Goal: Information Seeking & Learning: Check status

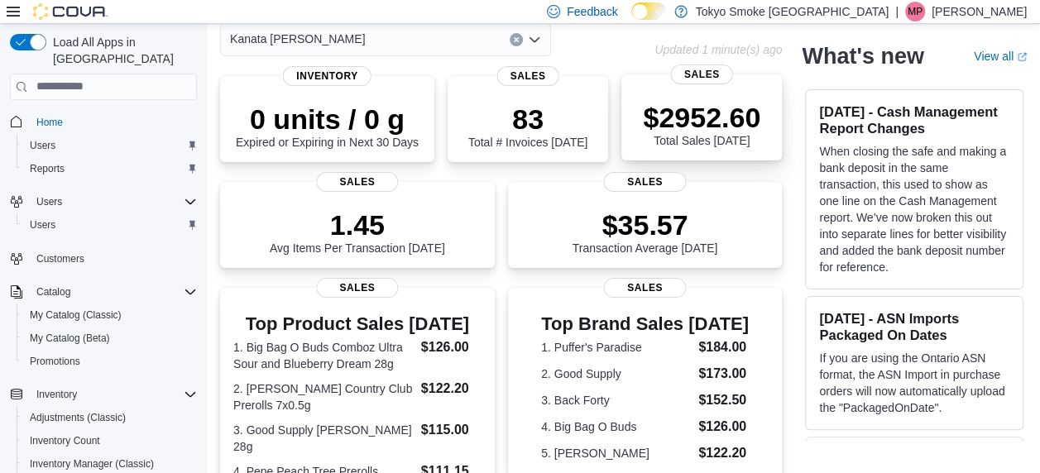
scroll to position [78, 0]
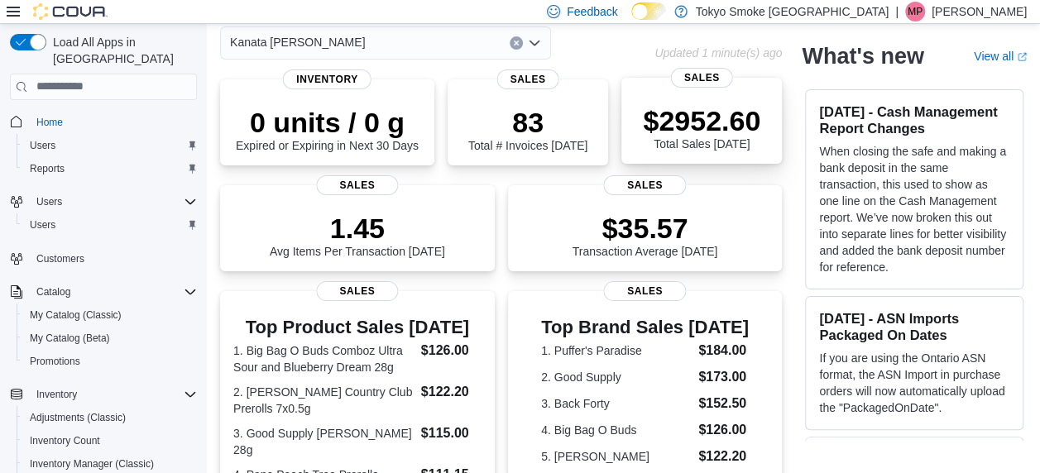
click at [703, 126] on p "$2952.60" at bounding box center [701, 120] width 117 height 33
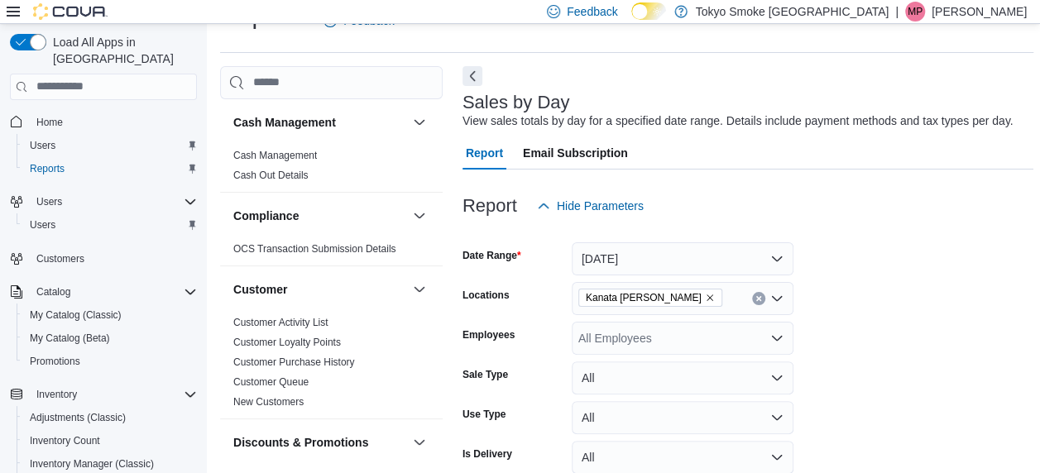
scroll to position [146, 0]
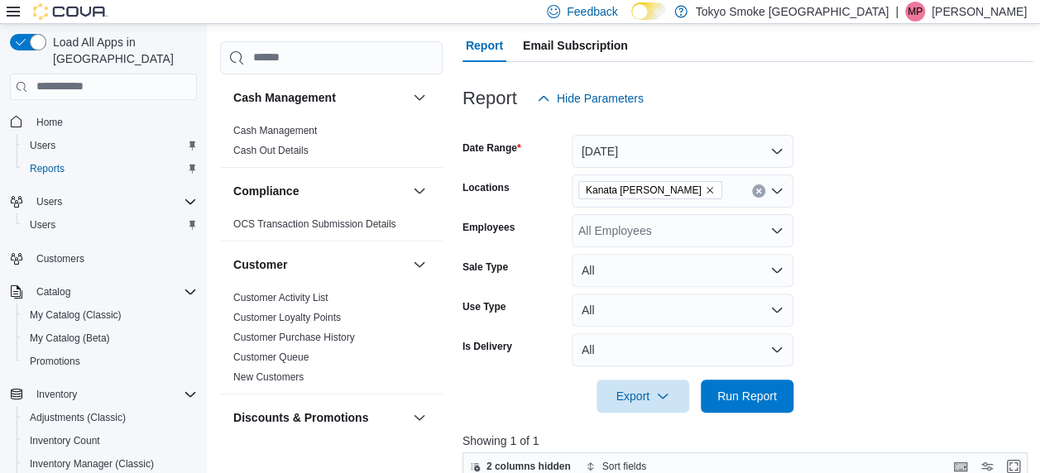
click at [674, 233] on div "All Employees" at bounding box center [683, 230] width 222 height 33
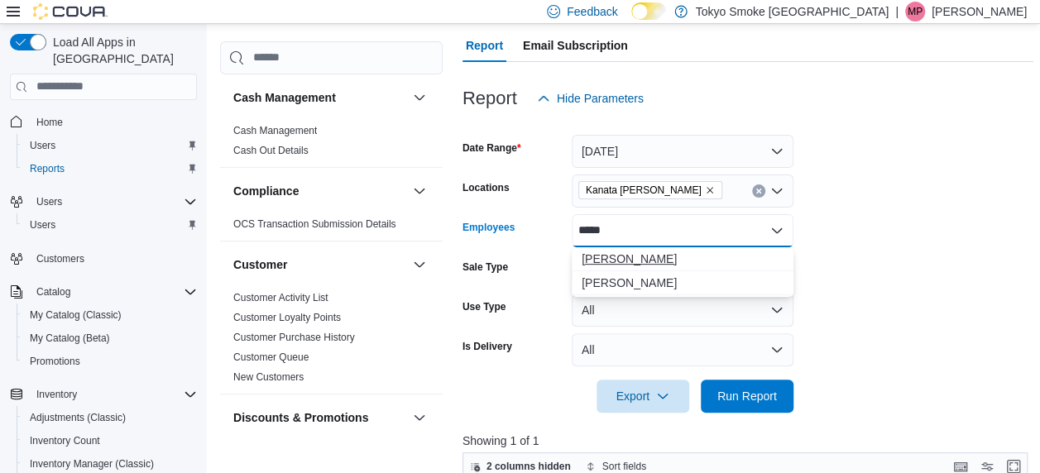
type input "*****"
click at [654, 261] on span "Jonas Backlund" at bounding box center [683, 259] width 202 height 17
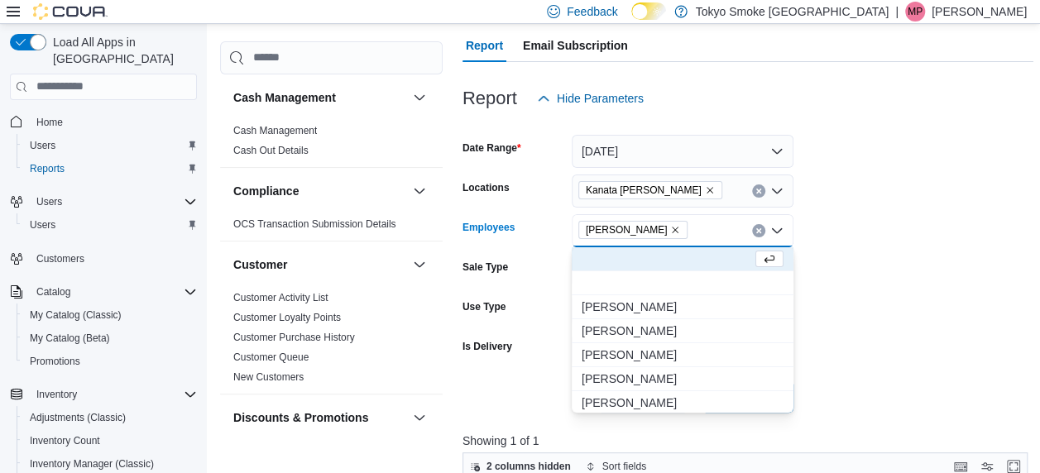
click at [849, 314] on form "Date Range Today Locations Kanata Earl Grey Employees Jonas Backlund Combo box.…" at bounding box center [748, 264] width 571 height 298
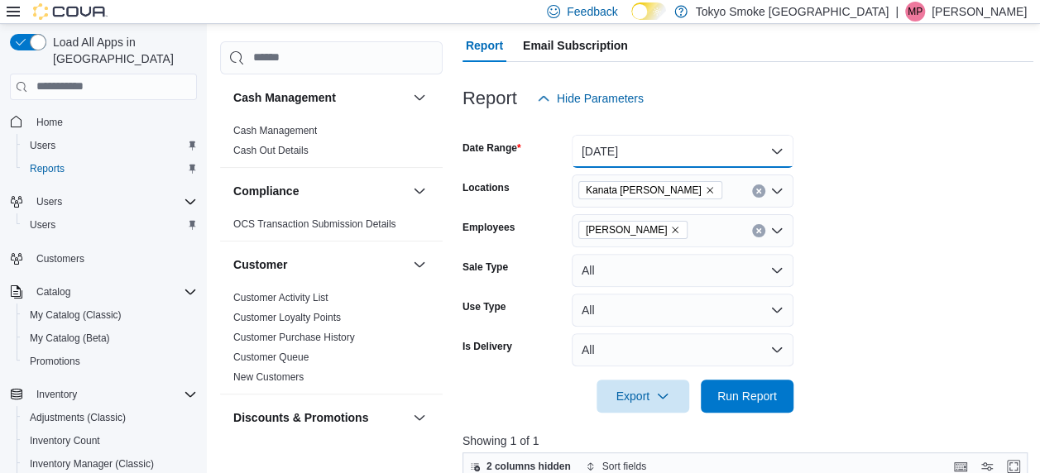
click at [709, 160] on button "Today" at bounding box center [683, 151] width 222 height 33
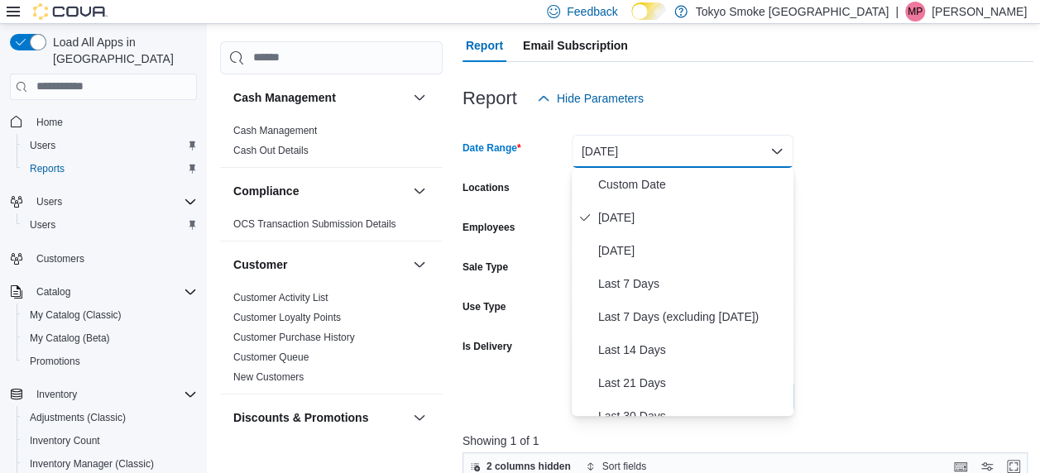
click at [818, 252] on form "Date Range Today Locations Kanata Earl Grey Employees Jonas Backlund Sale Type …" at bounding box center [748, 264] width 571 height 298
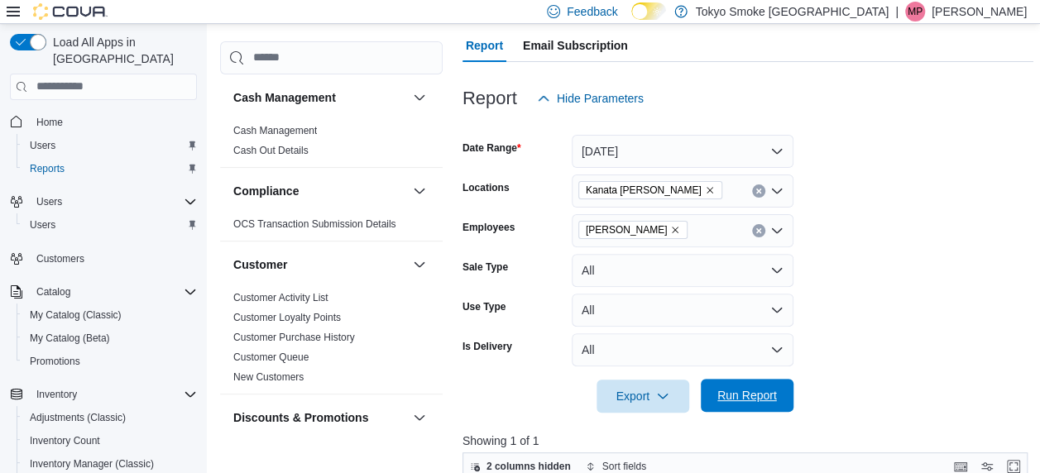
click at [736, 404] on span "Run Report" at bounding box center [747, 395] width 73 height 33
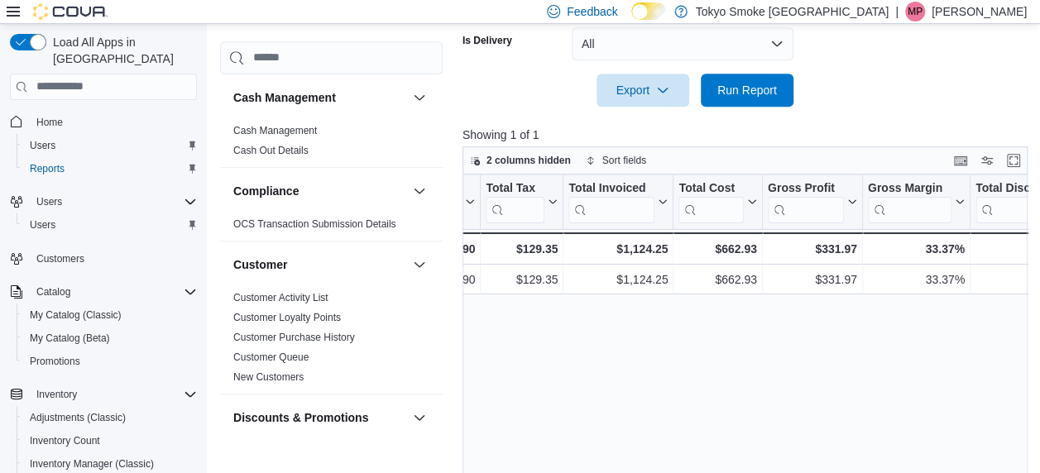
scroll to position [252, 0]
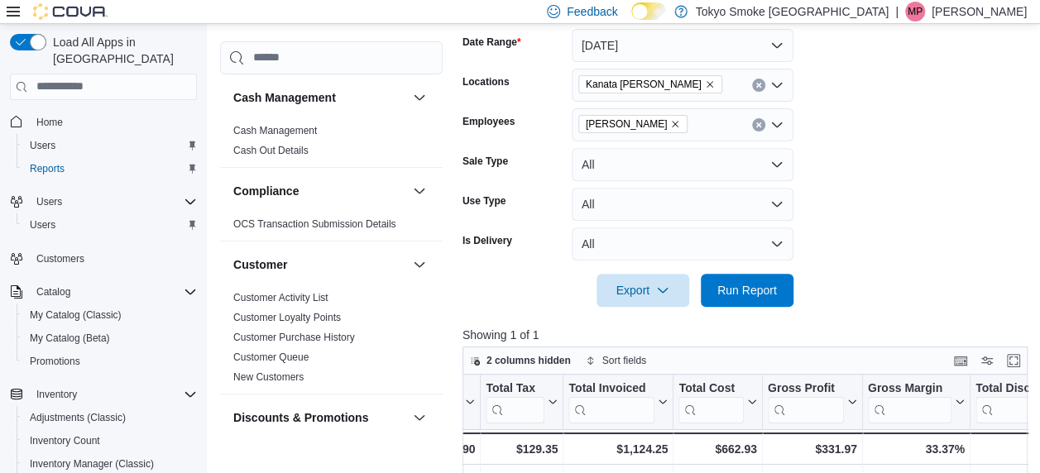
click at [760, 122] on icon "Clear input" at bounding box center [758, 125] width 7 height 7
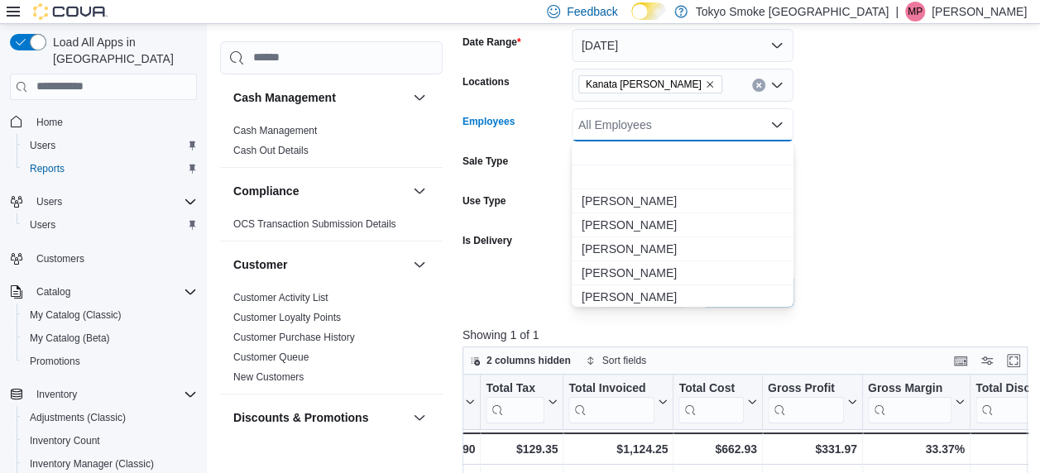
click at [670, 127] on div "All Employees Combo box. Selected. Combo box input. All Employees. Type some te…" at bounding box center [683, 124] width 222 height 33
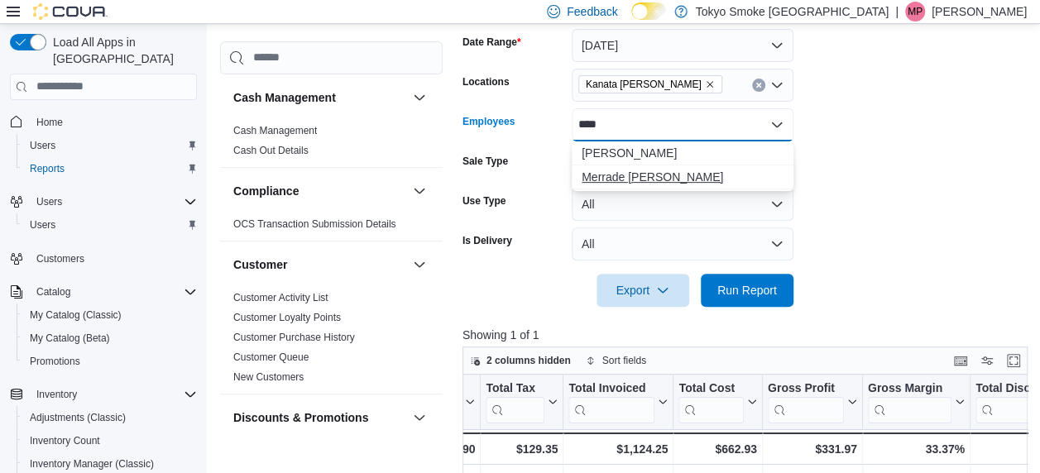
type input "****"
click at [635, 174] on span "Merrade Simeoni" at bounding box center [683, 177] width 202 height 17
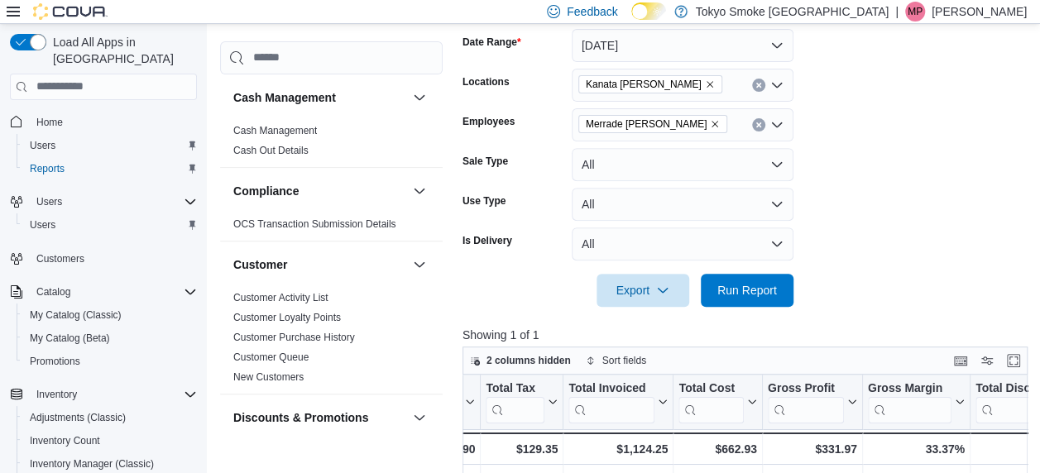
click at [875, 222] on form "Date Range Today Locations Kanata Earl Grey Employees Merrade Simeoni Sale Type…" at bounding box center [748, 158] width 571 height 298
click at [768, 284] on span "Run Report" at bounding box center [747, 289] width 60 height 17
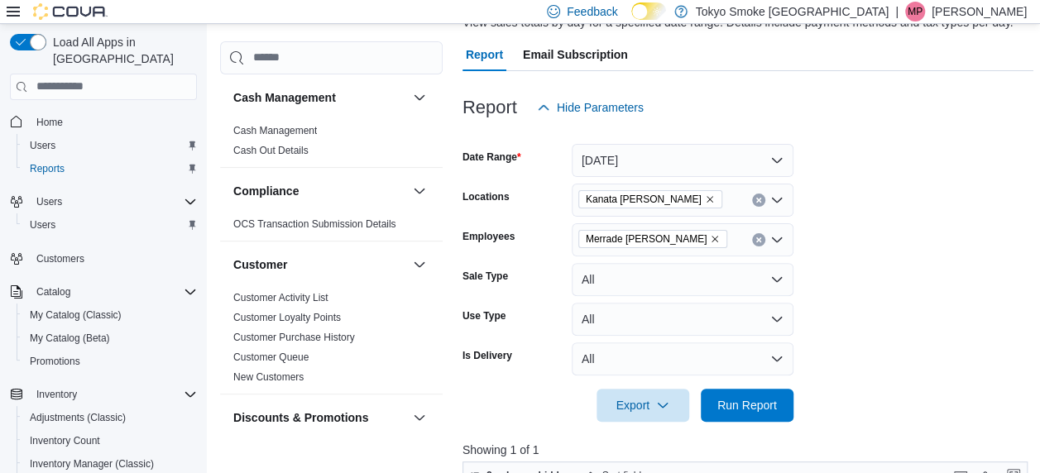
scroll to position [136, 0]
click at [756, 245] on button "Clear input" at bounding box center [758, 240] width 13 height 13
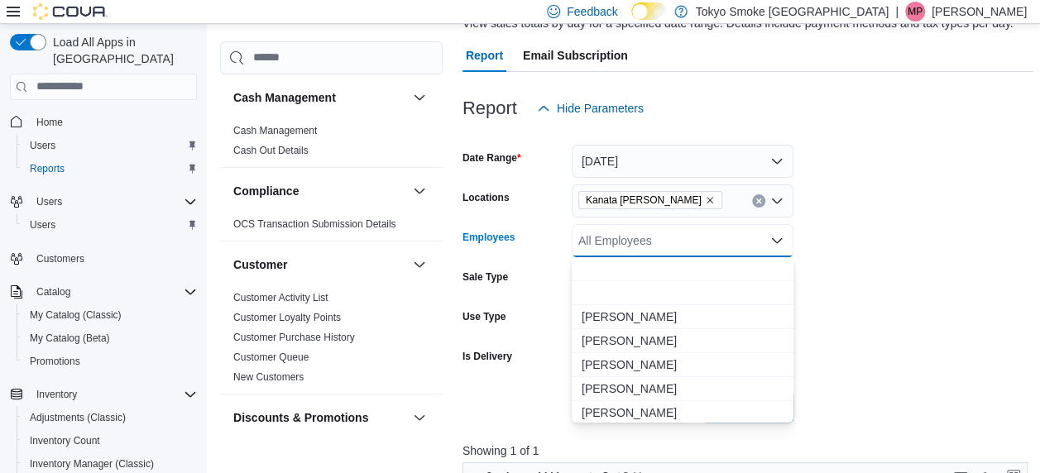
click at [696, 243] on div "All Employees" at bounding box center [683, 240] width 222 height 33
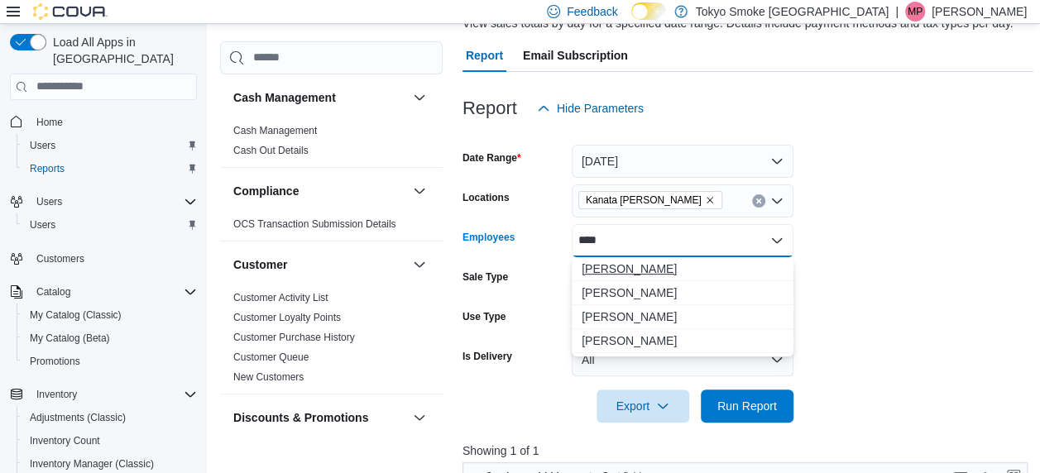
type input "****"
click at [645, 263] on span "Jonas Backlund" at bounding box center [683, 269] width 202 height 17
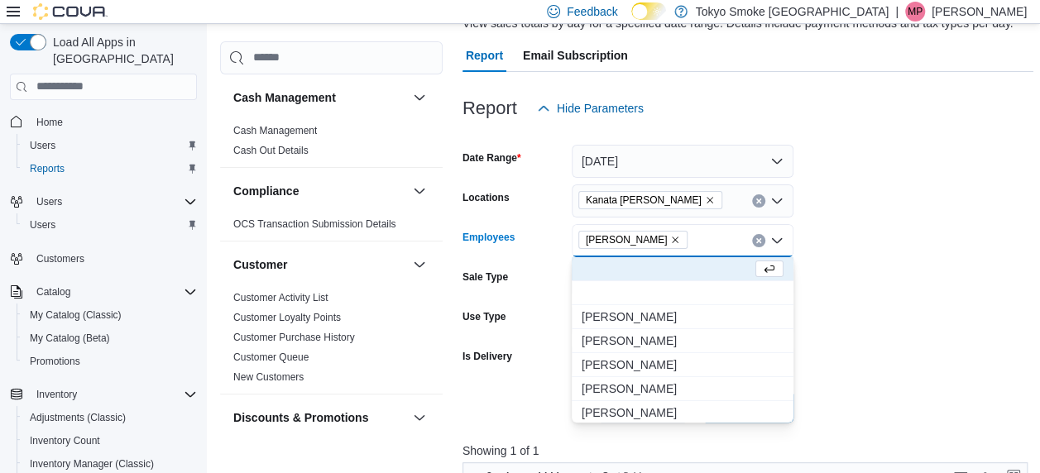
click at [867, 396] on form "Date Range Today Locations Kanata Earl Grey Employees Jonas Backlund Combo box.…" at bounding box center [748, 274] width 571 height 298
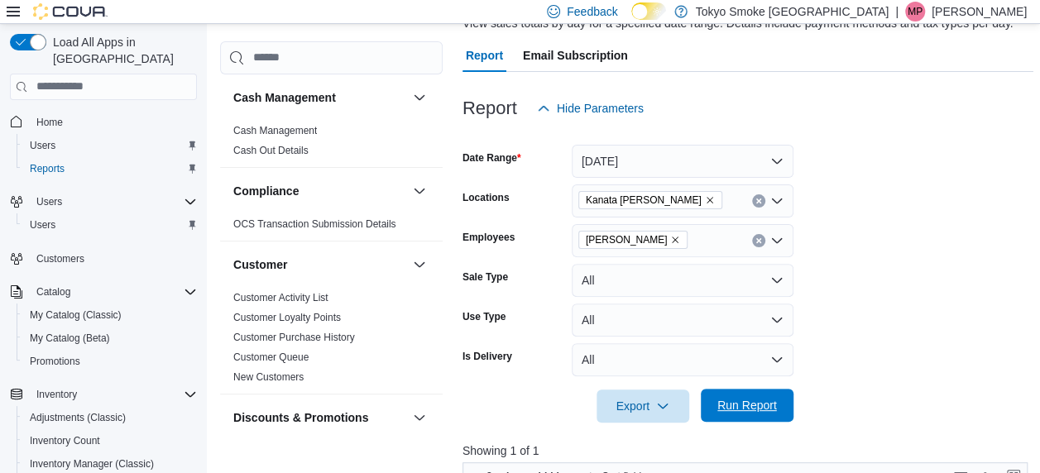
click at [738, 399] on span "Run Report" at bounding box center [747, 405] width 60 height 17
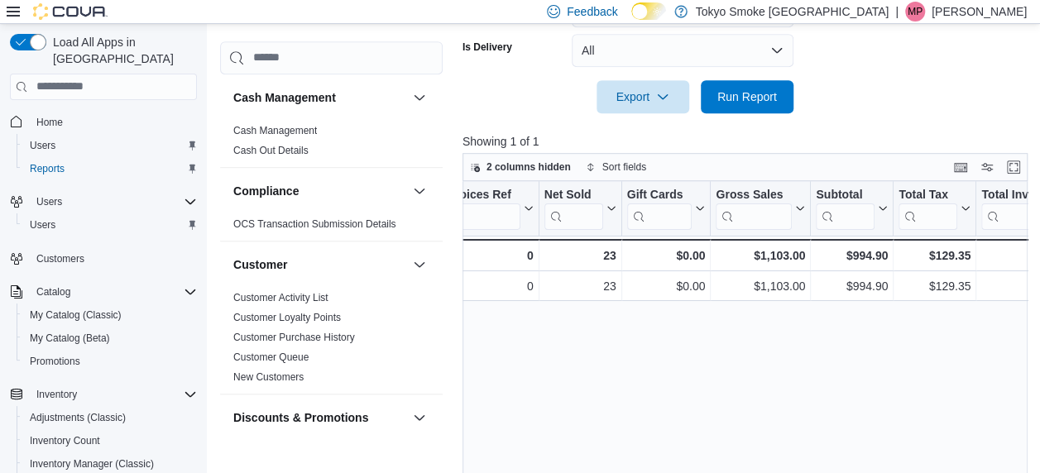
scroll to position [0, 257]
click at [865, 345] on div "Date Click to view column header actions Invoices Sold Click to view column hea…" at bounding box center [748, 356] width 571 height 351
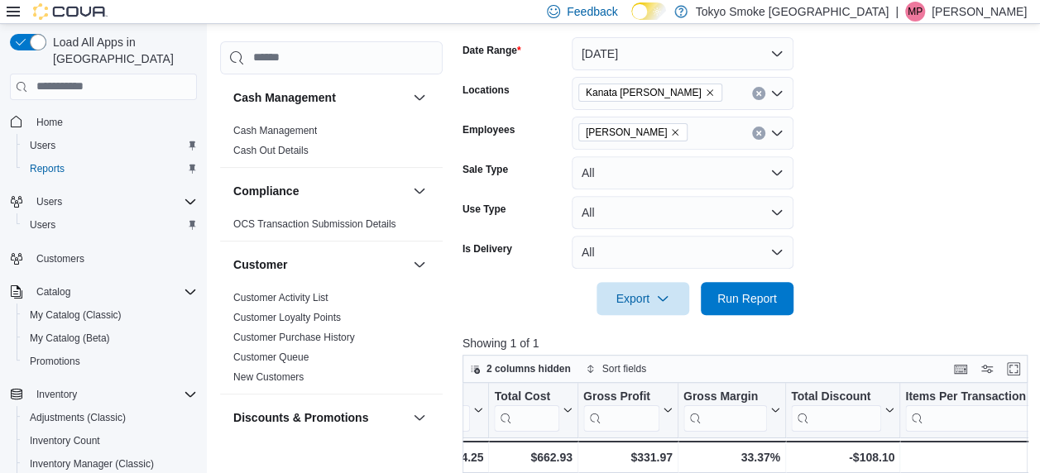
scroll to position [237, 0]
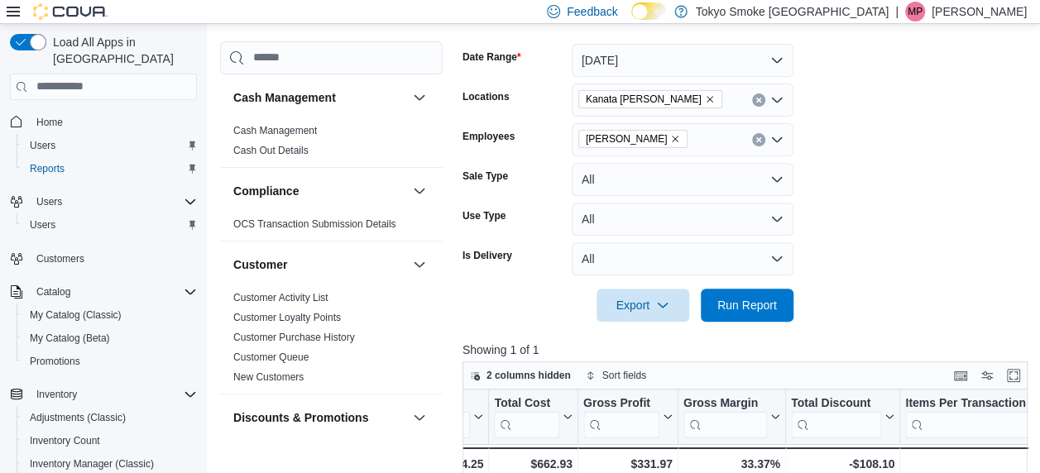
click at [753, 135] on button "Clear input" at bounding box center [758, 139] width 13 height 13
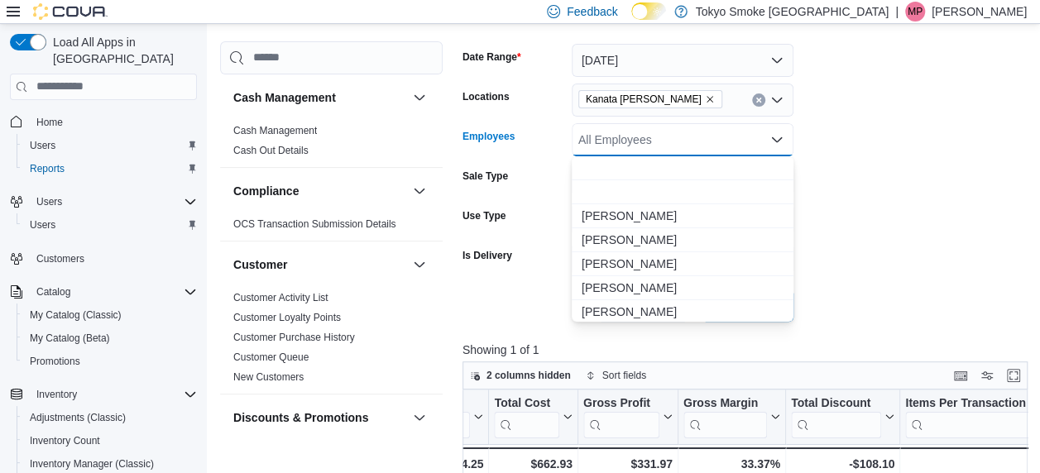
click at [700, 139] on div "All Employees Combo box. Selected. Combo box input. All Employees. Type some te…" at bounding box center [683, 139] width 222 height 33
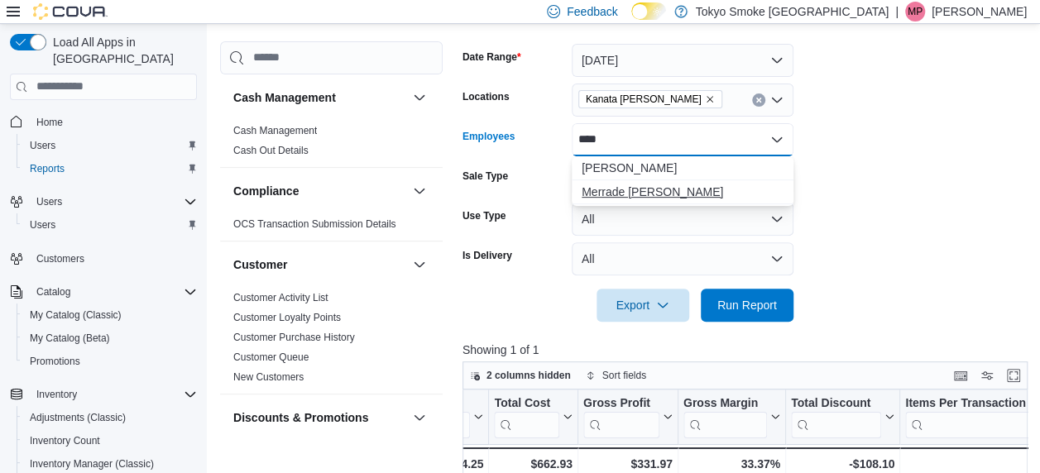
type input "****"
click at [609, 197] on span "Merrade Simeoni" at bounding box center [683, 192] width 202 height 17
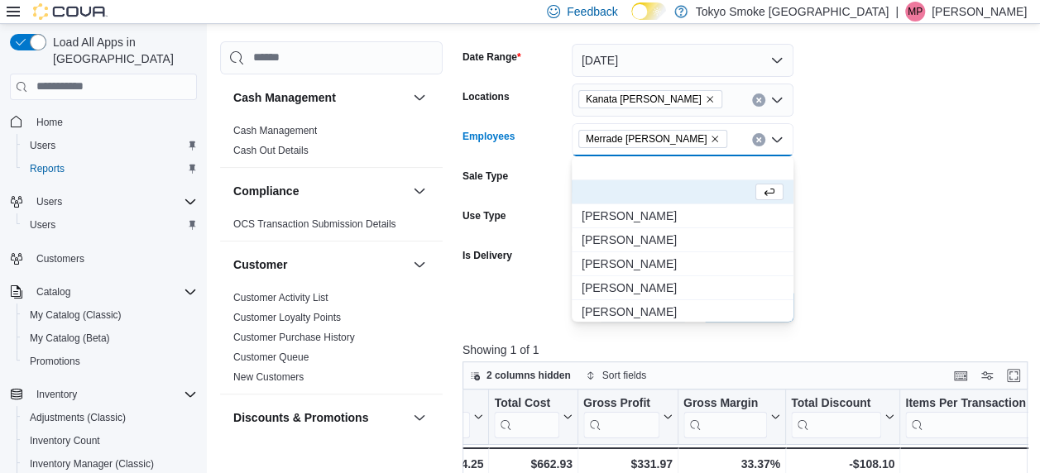
click at [874, 270] on form "Date Range Today Locations Kanata Earl Grey Employees Merrade Simeoni Combo box…" at bounding box center [748, 173] width 571 height 298
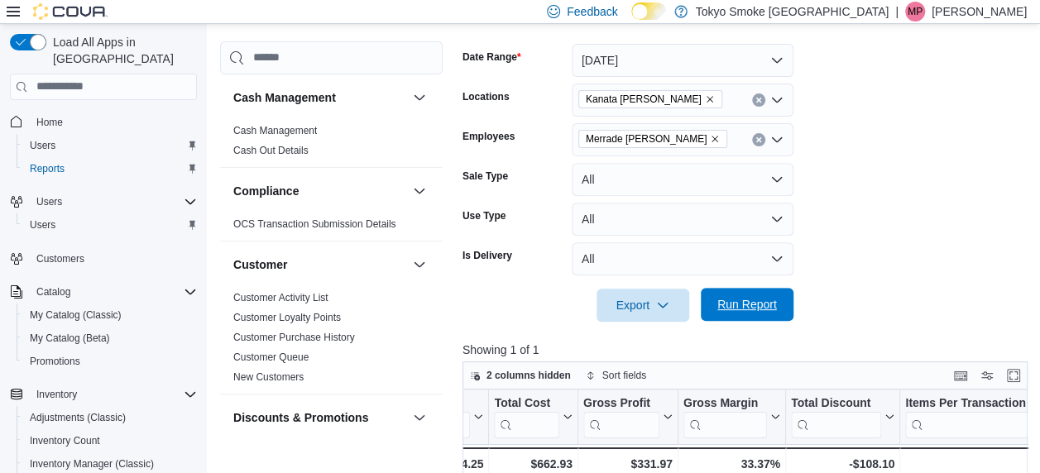
click at [765, 293] on span "Run Report" at bounding box center [747, 304] width 73 height 33
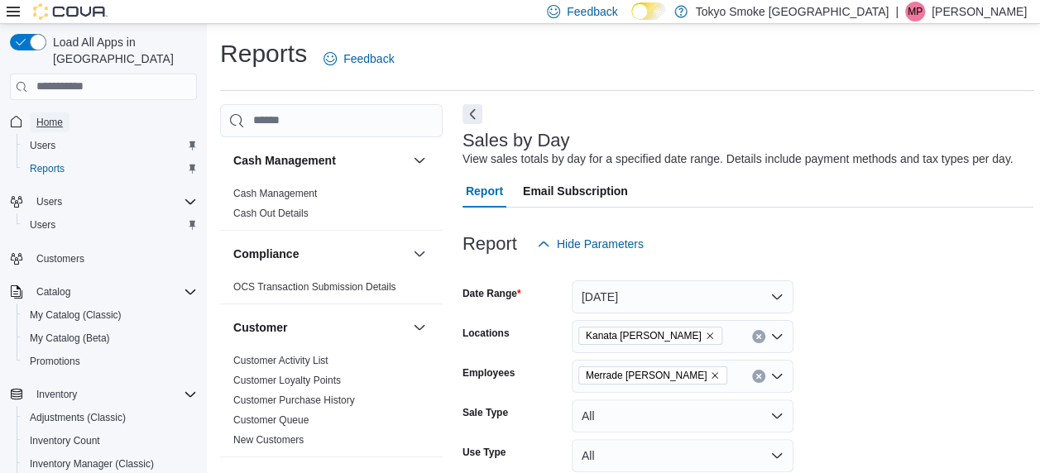
click at [46, 116] on span "Home" at bounding box center [49, 122] width 26 height 13
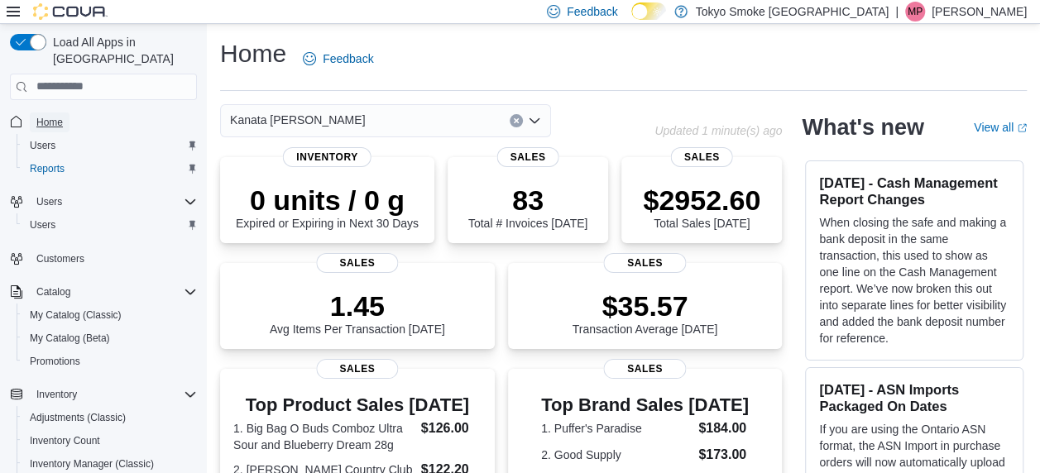
click at [46, 116] on span "Home" at bounding box center [49, 122] width 26 height 13
click at [729, 199] on p "$2952.60" at bounding box center [701, 198] width 117 height 33
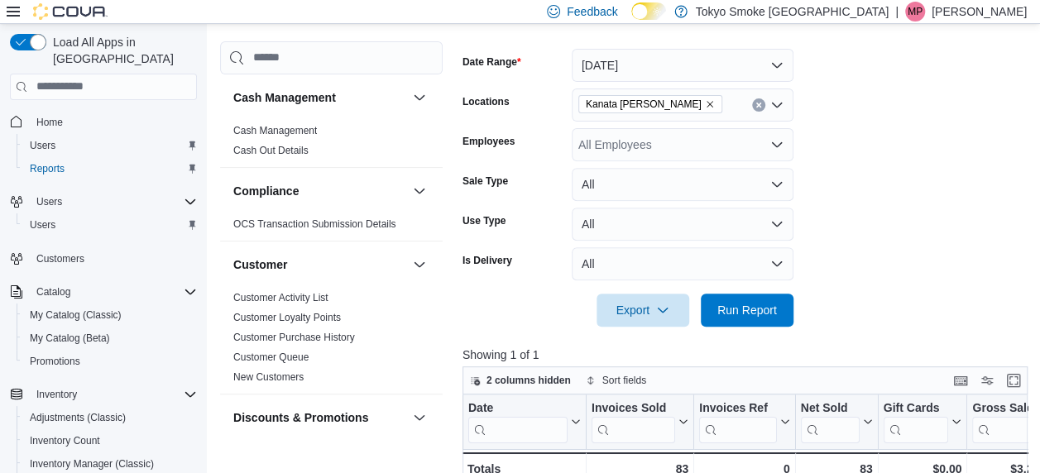
scroll to position [233, 0]
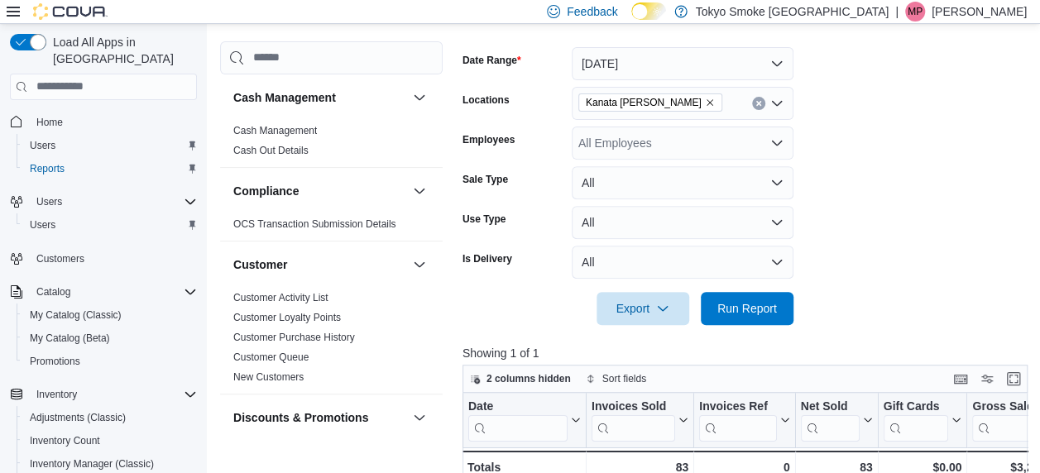
click at [669, 153] on div "All Employees" at bounding box center [683, 143] width 222 height 33
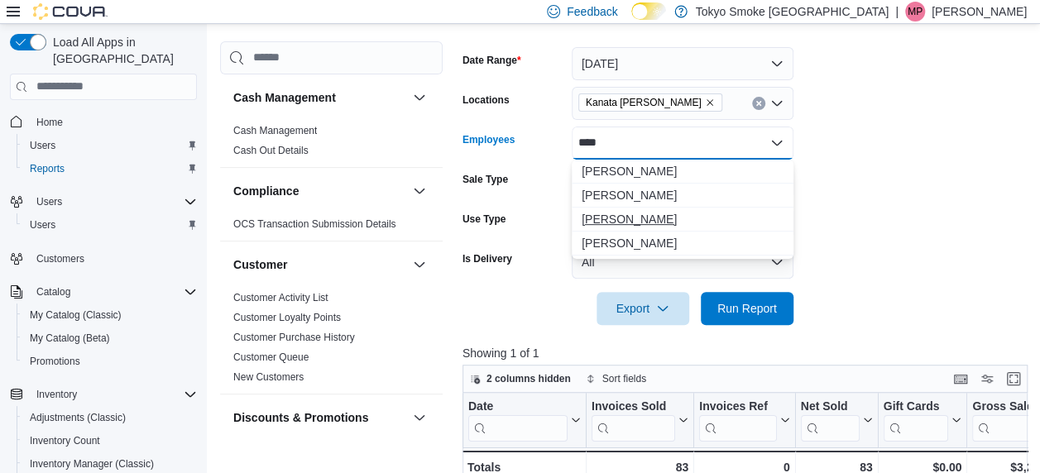
type input "****"
click at [630, 218] on span "[PERSON_NAME]" at bounding box center [683, 219] width 202 height 17
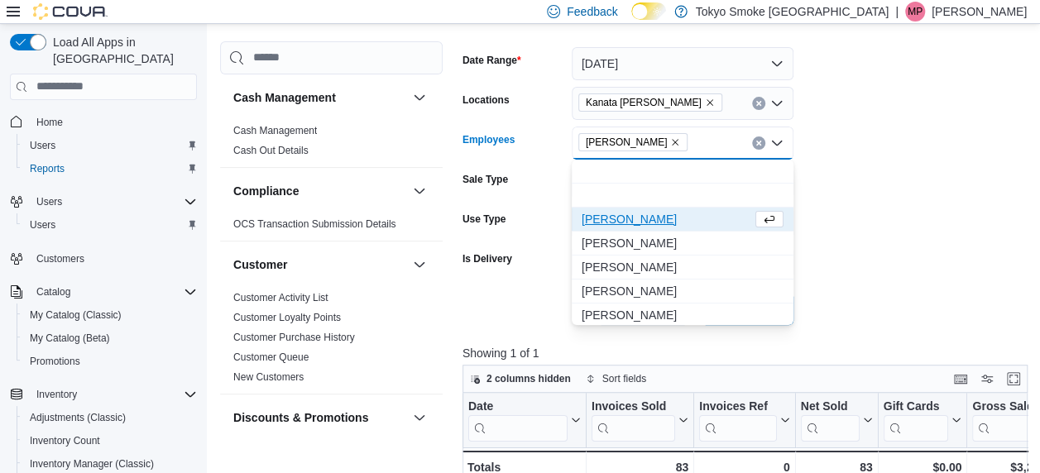
click at [864, 253] on form "Date Range Today Locations Kanata Earl Grey Employees Mark Patafie Combo box. S…" at bounding box center [748, 176] width 571 height 298
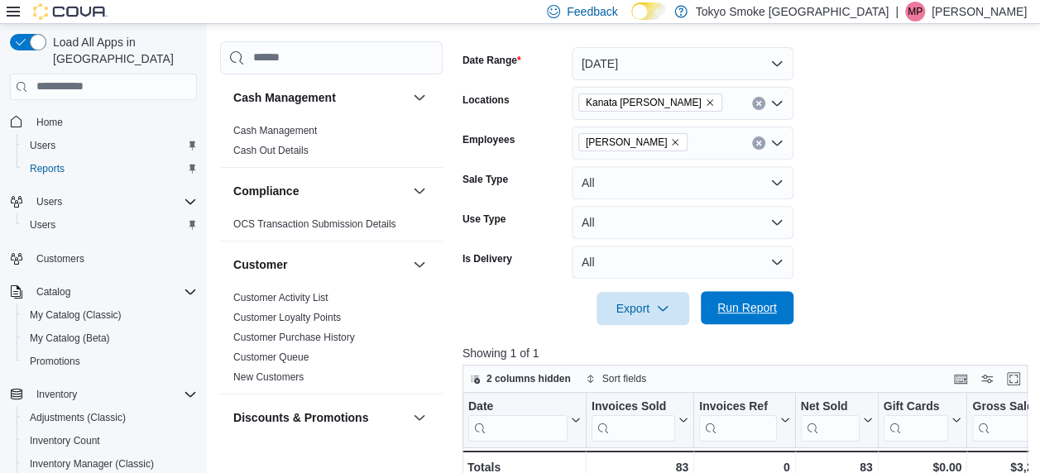
click at [723, 309] on span "Run Report" at bounding box center [747, 308] width 60 height 17
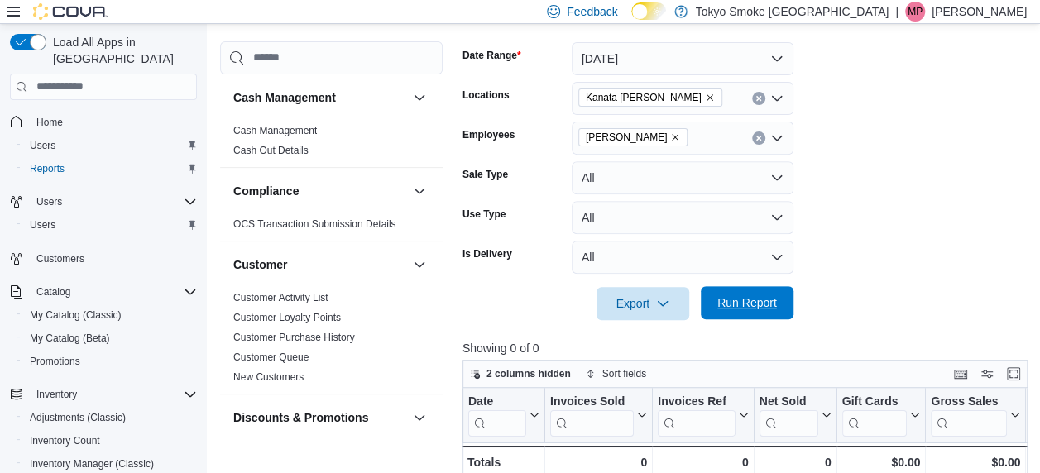
scroll to position [238, 0]
click at [673, 70] on button "Today" at bounding box center [683, 58] width 222 height 33
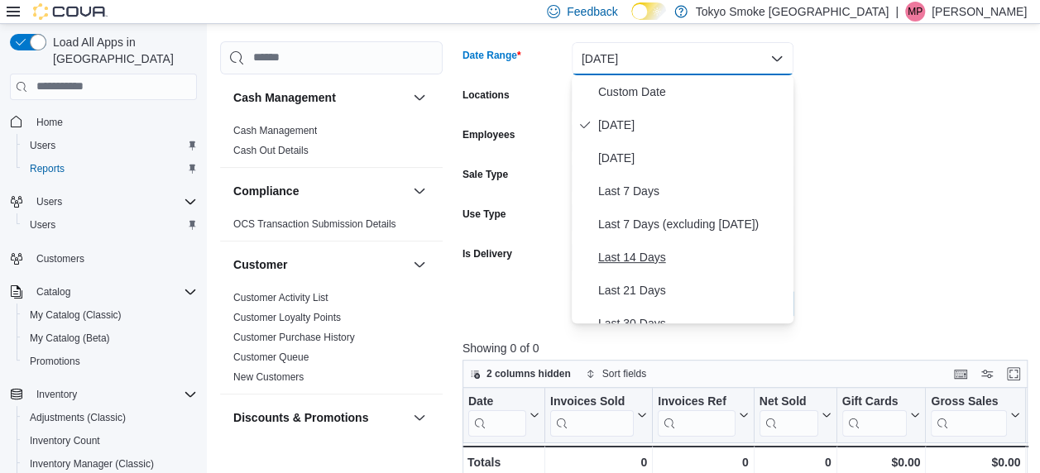
scroll to position [248, 0]
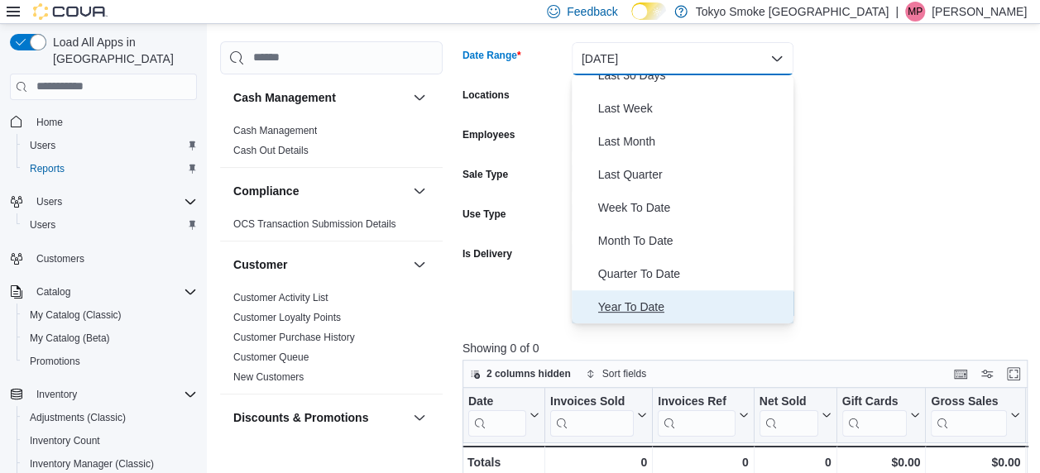
click at [640, 301] on span "Year To Date" at bounding box center [692, 307] width 189 height 20
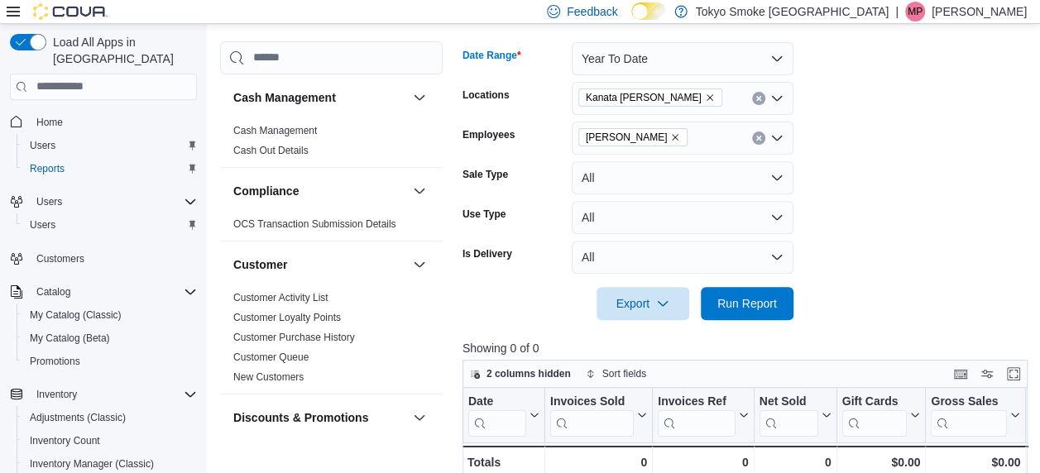
click at [842, 314] on form "Date Range Year To Date Locations Kanata Earl Grey Employees Mark Patafie Sale …" at bounding box center [748, 171] width 571 height 298
click at [755, 309] on span "Run Report" at bounding box center [747, 303] width 60 height 17
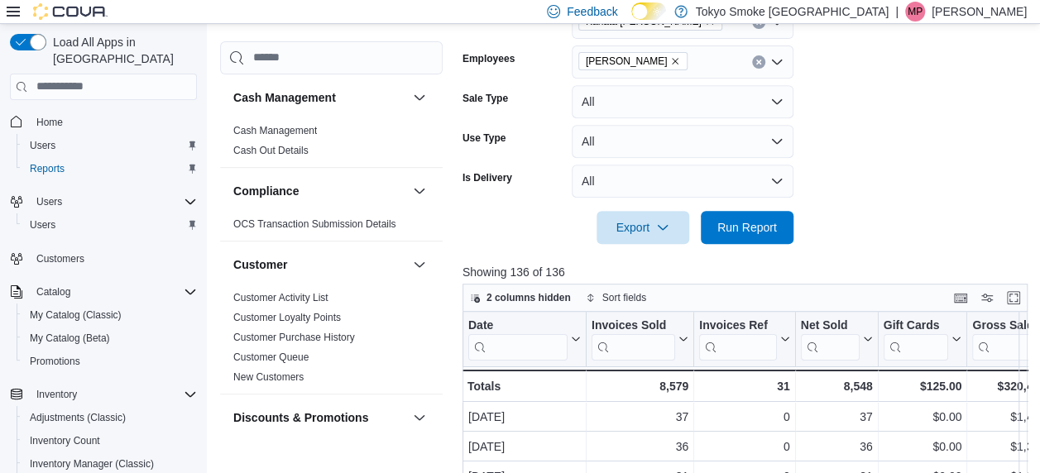
scroll to position [516, 0]
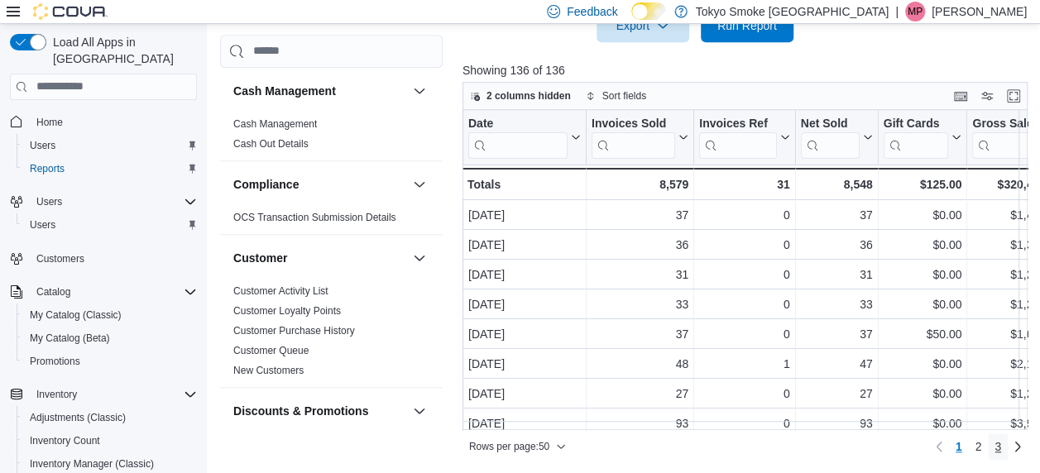
click at [1000, 448] on span "3" at bounding box center [998, 447] width 7 height 17
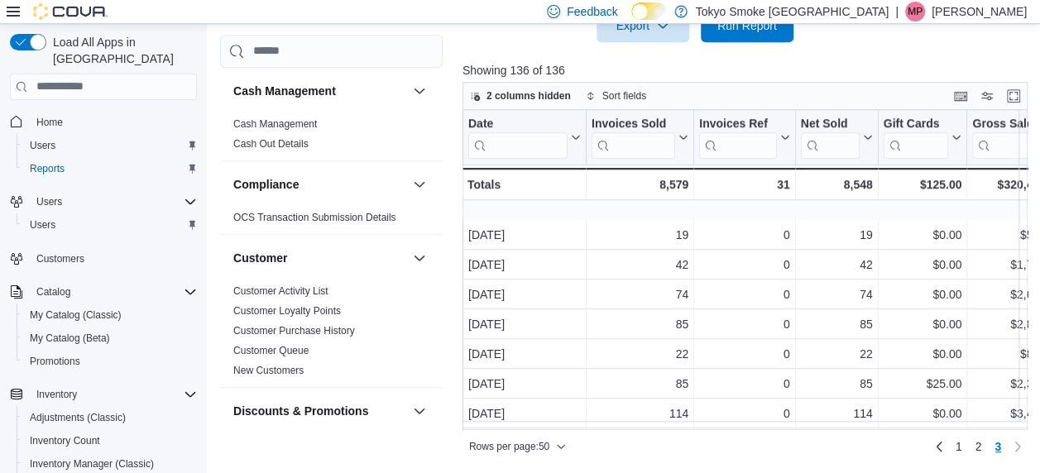
scroll to position [850, 0]
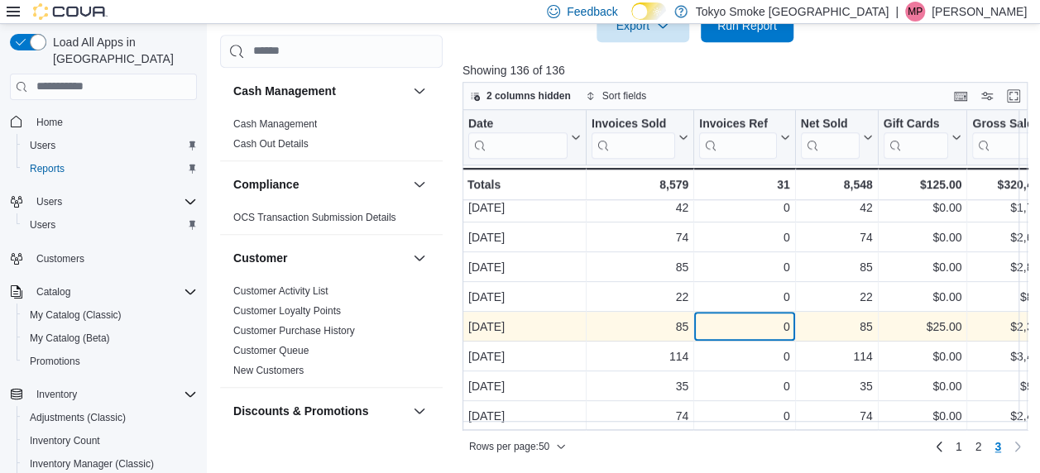
click at [720, 319] on div "0" at bounding box center [744, 327] width 90 height 20
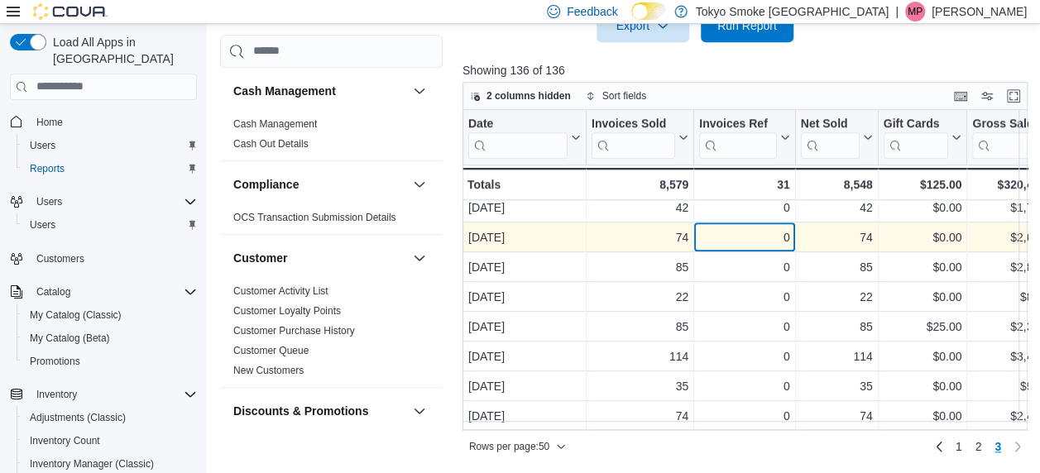
click at [731, 228] on div "0" at bounding box center [744, 238] width 90 height 20
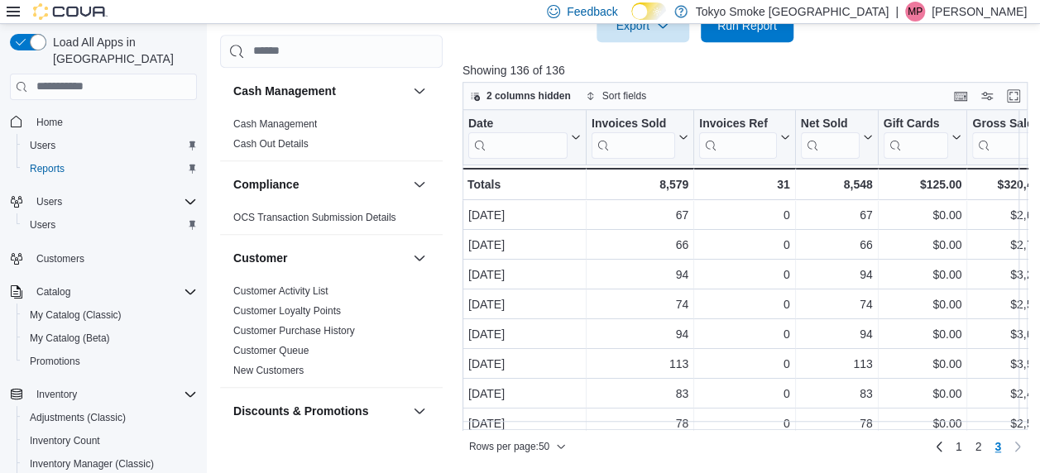
scroll to position [0, 0]
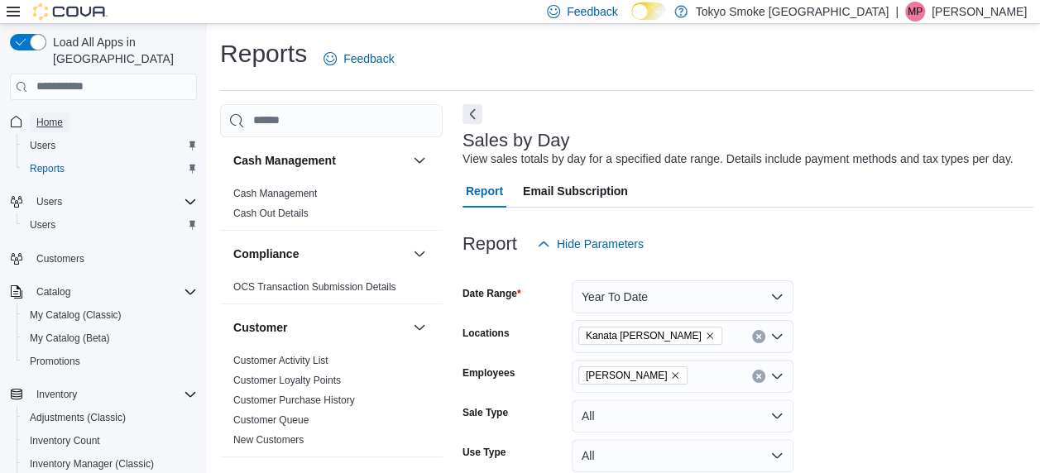
click at [46, 116] on span "Home" at bounding box center [49, 122] width 26 height 13
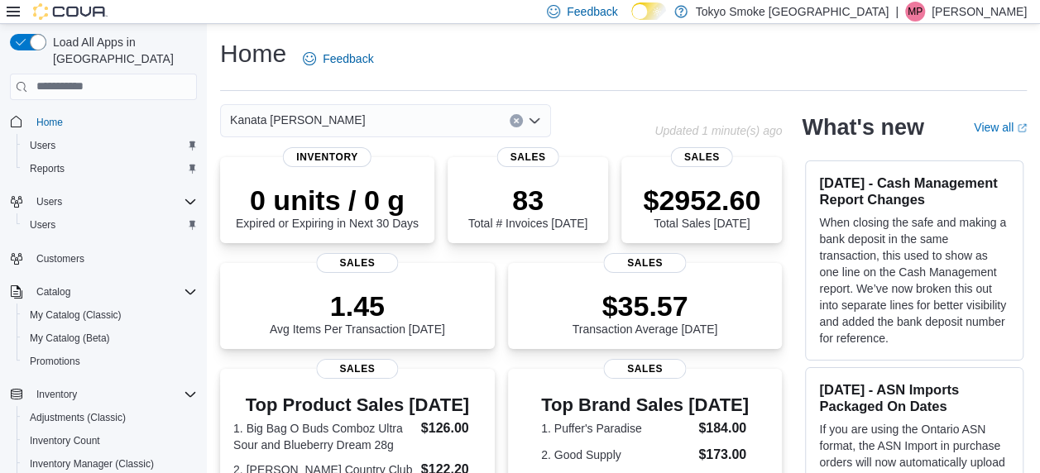
click at [735, 127] on p "Updated 1 minute(s) ago" at bounding box center [717, 130] width 127 height 13
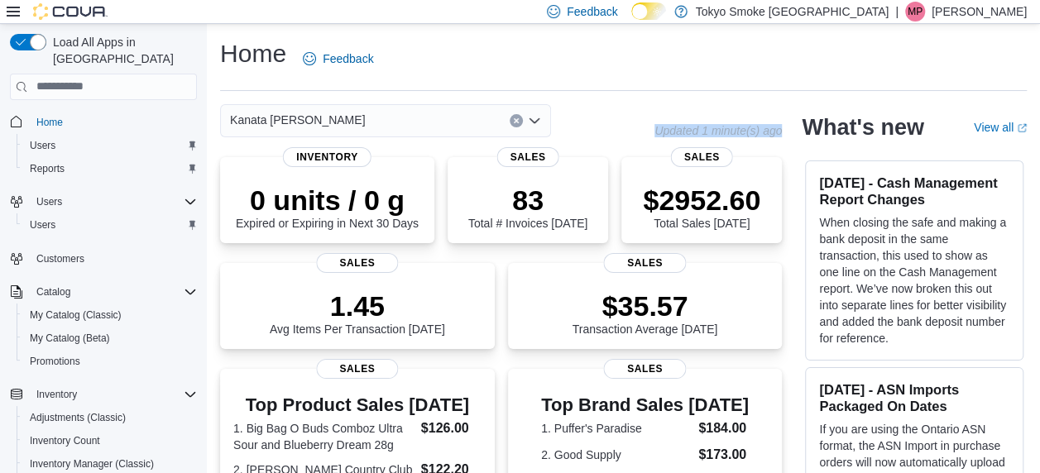
click at [735, 127] on p "Updated 1 minute(s) ago" at bounding box center [717, 130] width 127 height 13
